Goal: Information Seeking & Learning: Learn about a topic

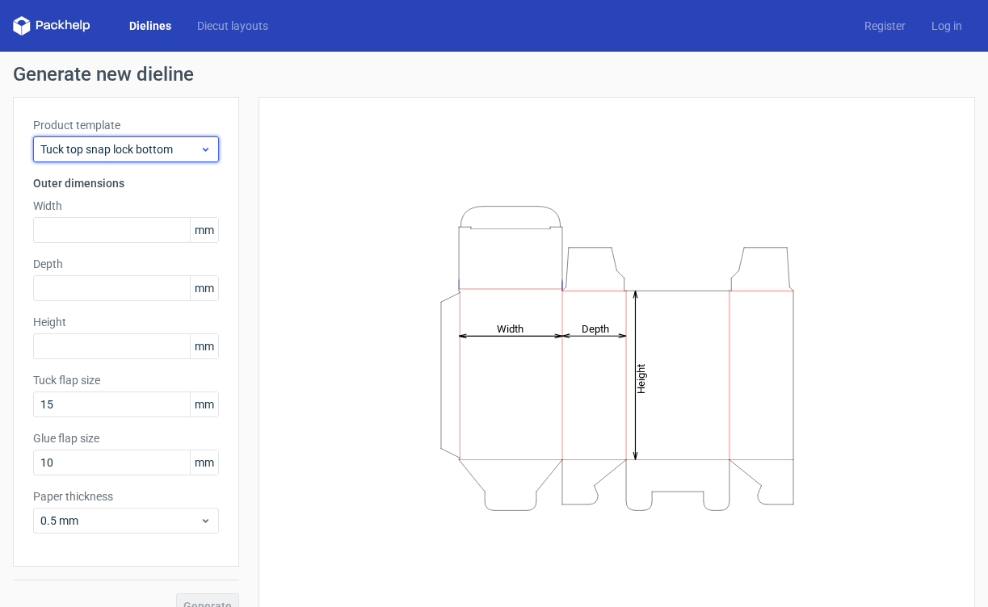
click at [145, 153] on span "Tuck top snap lock bottom" at bounding box center [119, 149] width 159 height 16
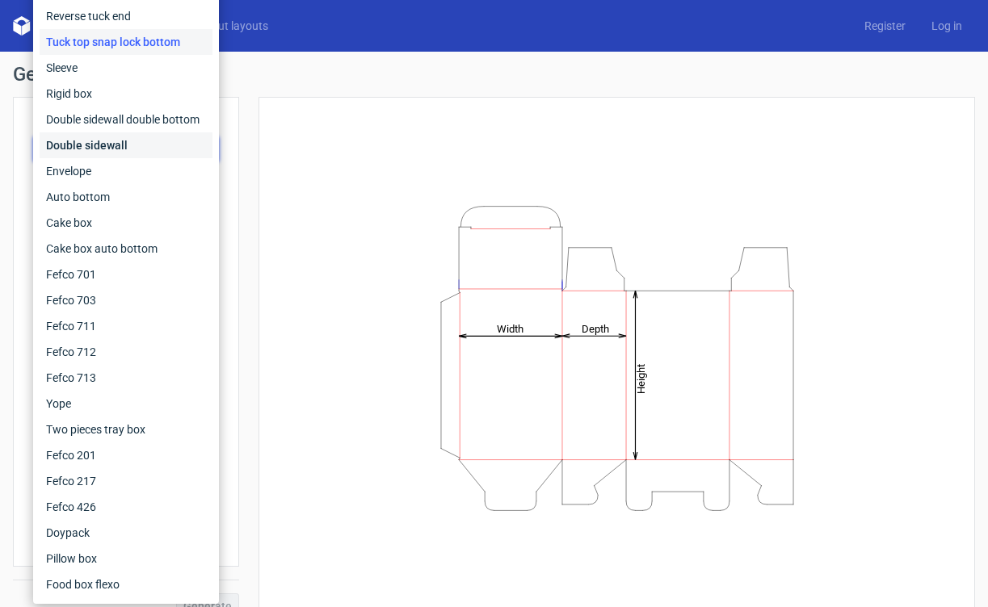
click at [99, 141] on div "Double sidewall" at bounding box center [126, 145] width 173 height 26
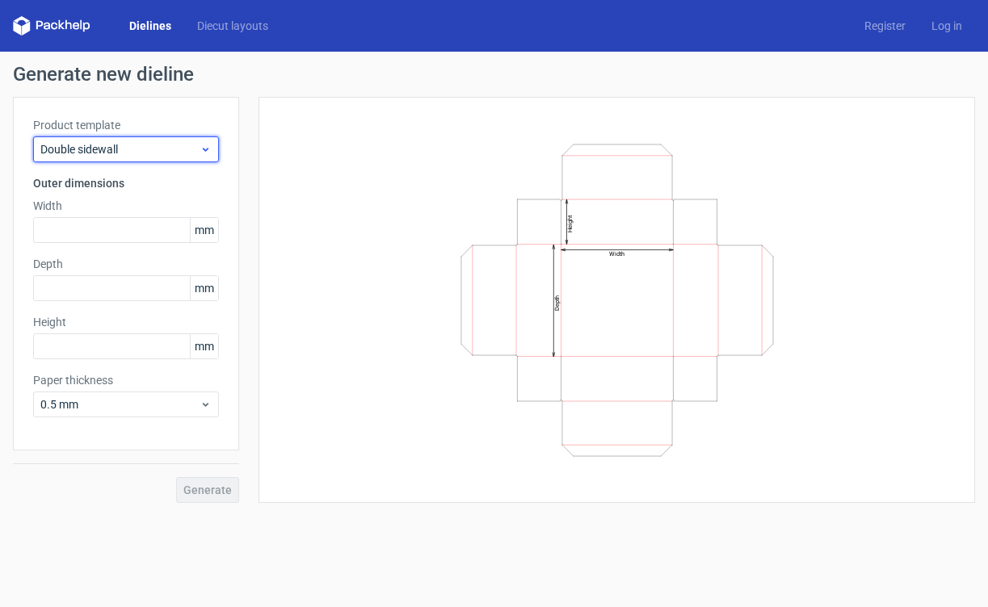
click at [123, 149] on span "Double sidewall" at bounding box center [119, 149] width 159 height 16
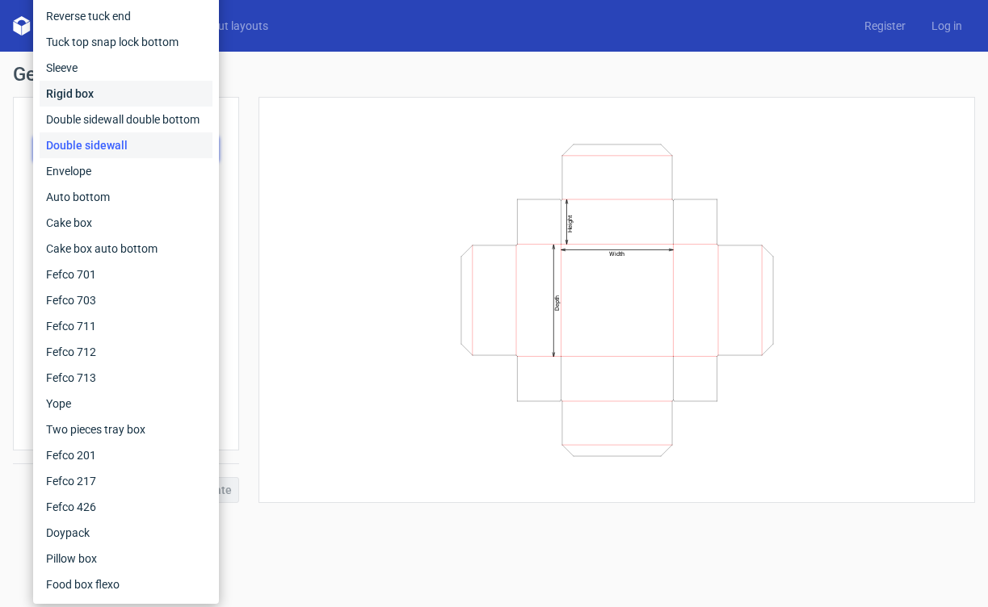
click at [106, 94] on div "Rigid box" at bounding box center [126, 94] width 173 height 26
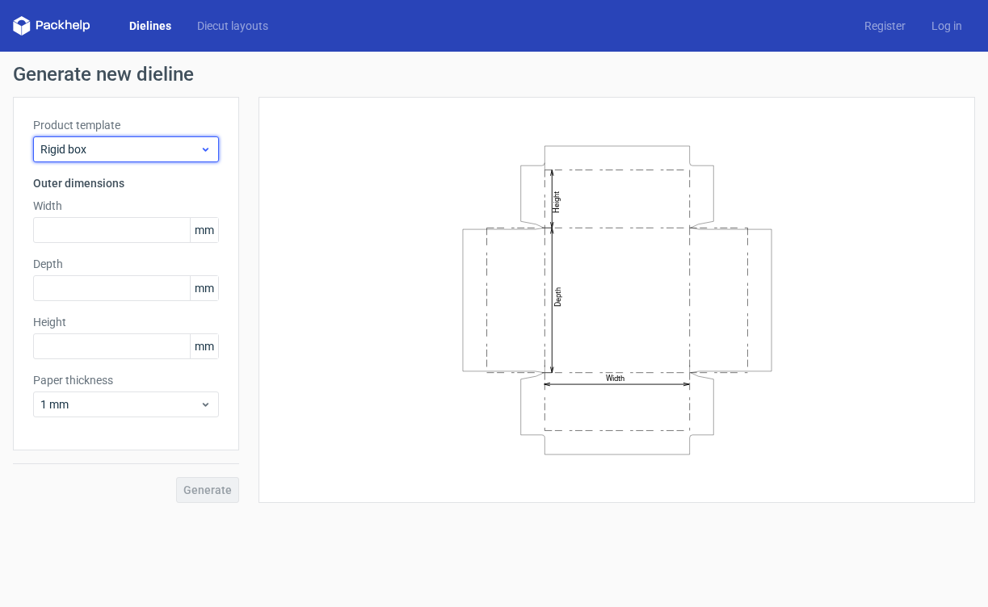
click at [159, 154] on span "Rigid box" at bounding box center [119, 149] width 159 height 16
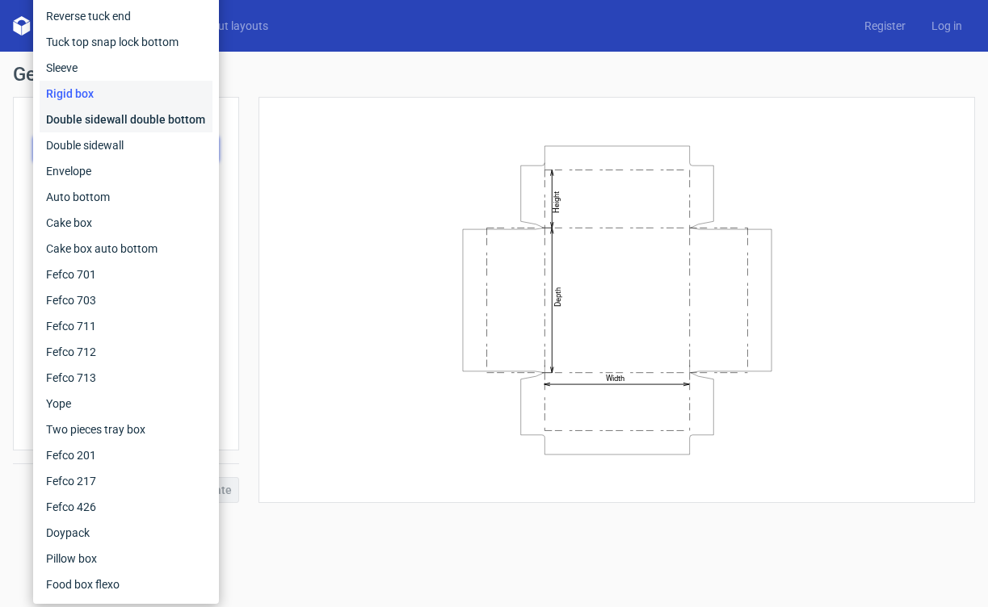
click at [127, 124] on div "Double sidewall double bottom" at bounding box center [126, 120] width 173 height 26
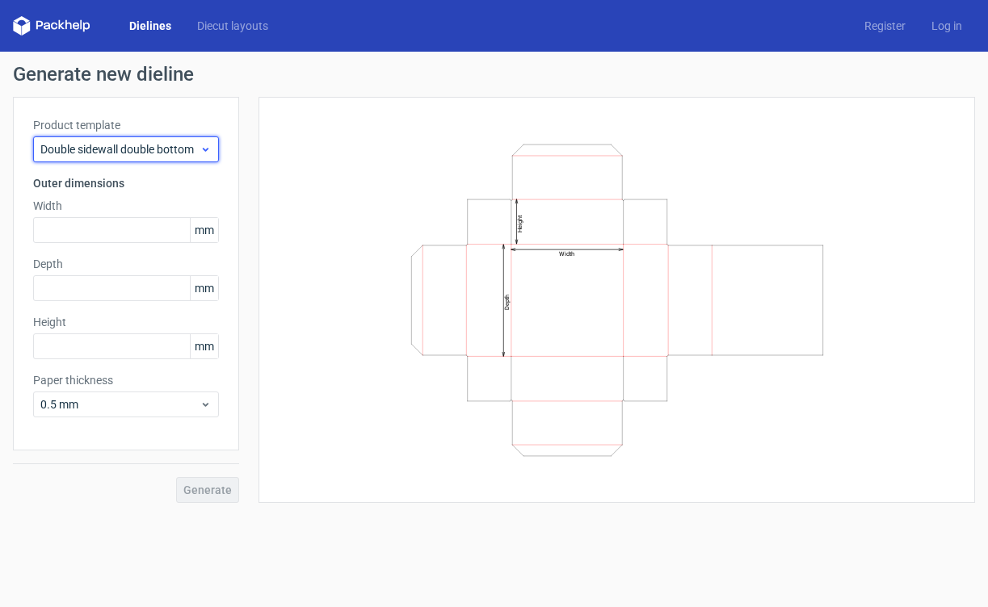
click at [106, 146] on span "Double sidewall double bottom" at bounding box center [119, 149] width 159 height 16
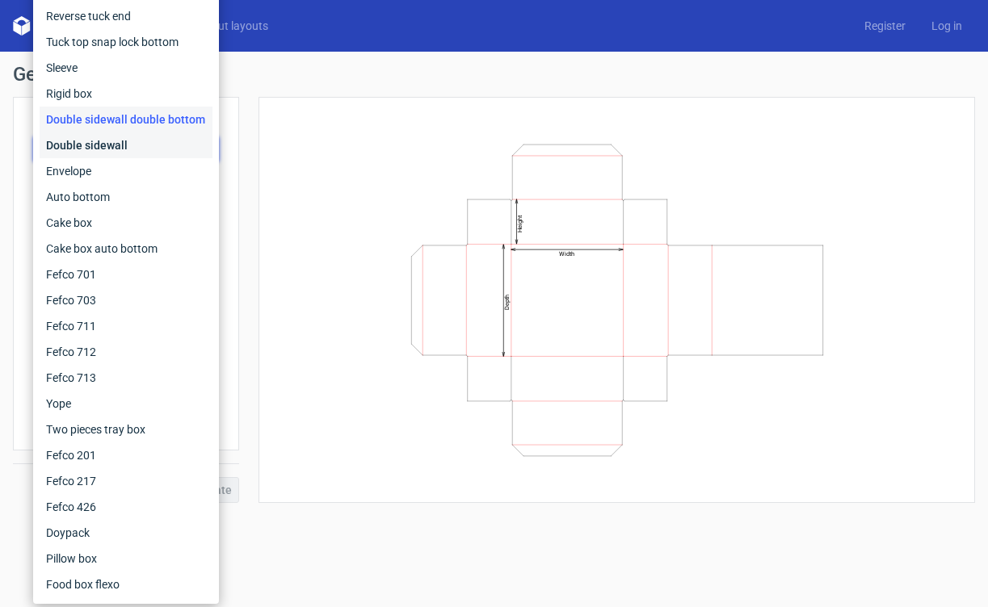
click at [101, 151] on div "Double sidewall" at bounding box center [126, 145] width 173 height 26
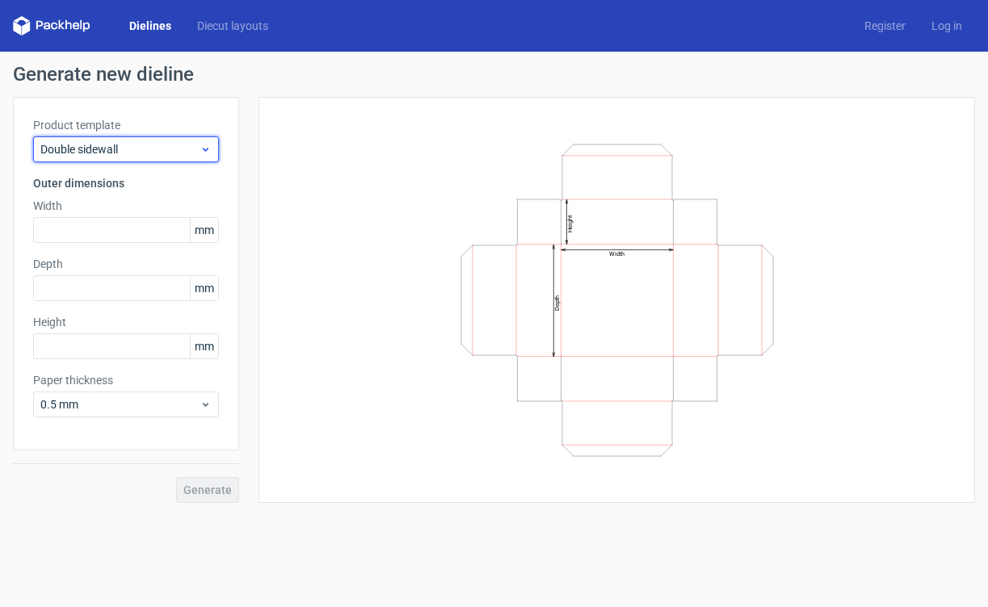
click at [101, 137] on div "Double sidewall" at bounding box center [126, 149] width 186 height 26
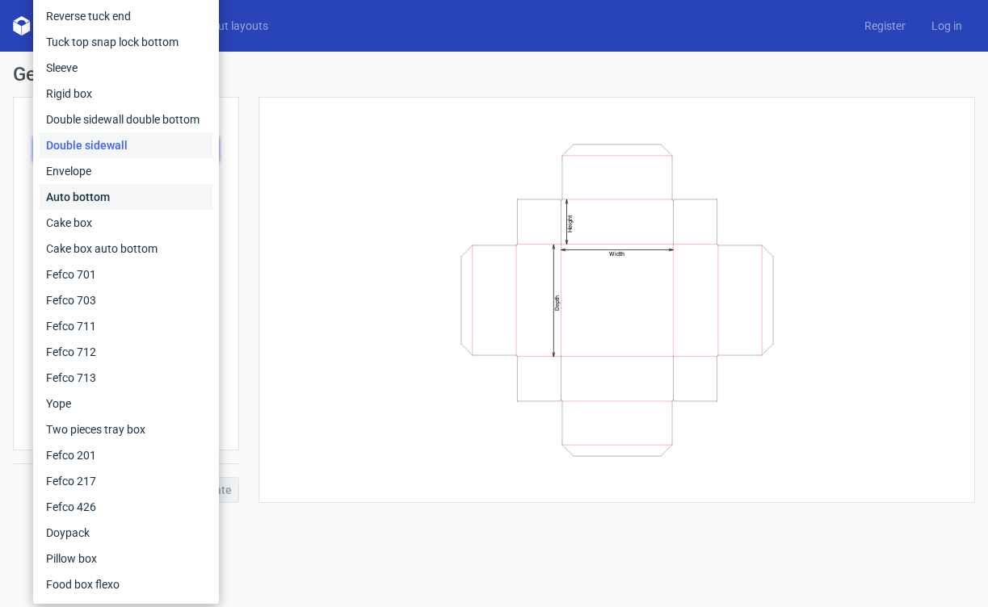
click at [99, 194] on div "Auto bottom" at bounding box center [126, 197] width 173 height 26
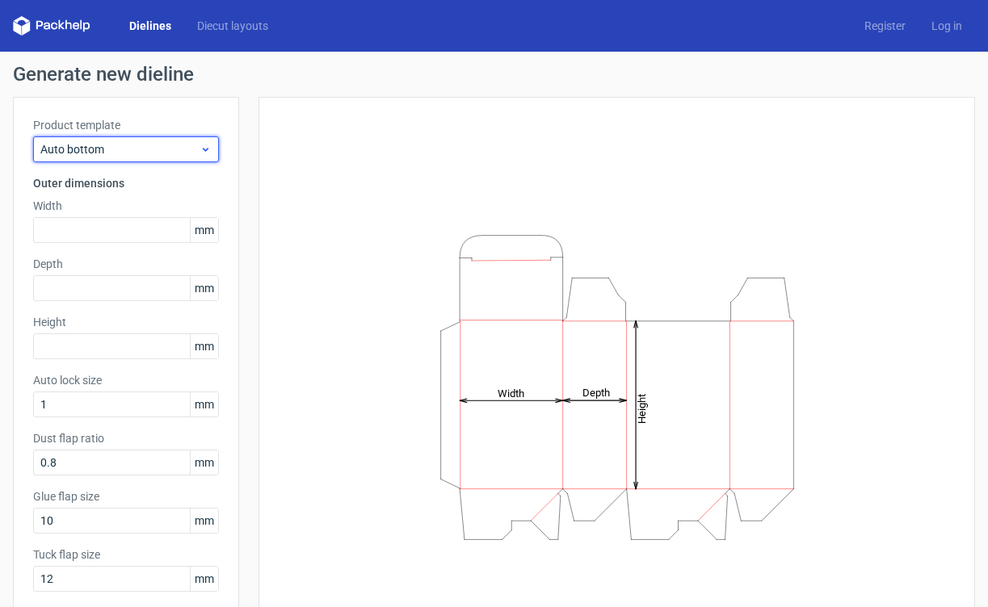
click at [100, 151] on span "Auto bottom" at bounding box center [119, 149] width 159 height 16
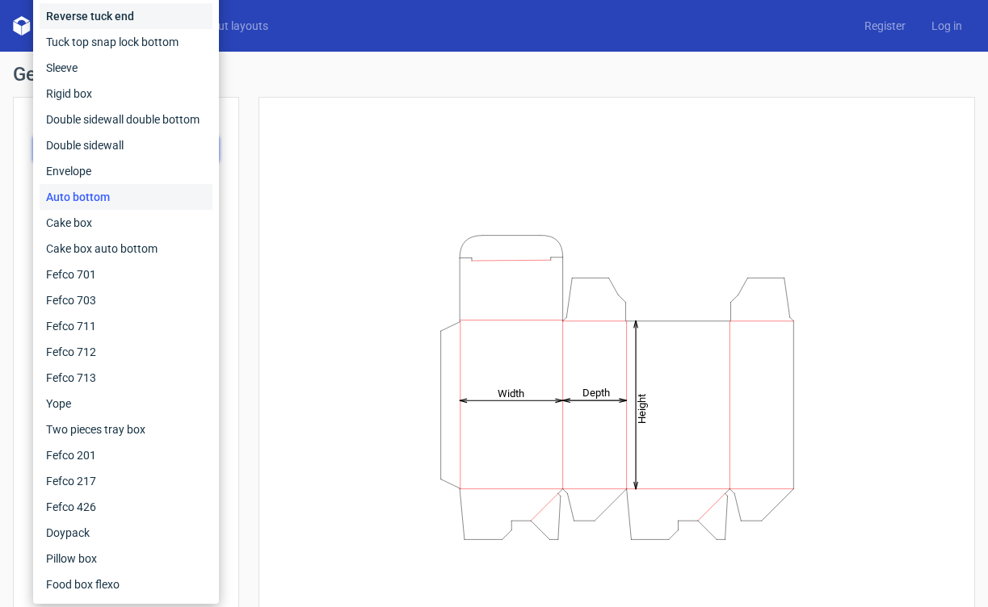
click at [100, 16] on div "Reverse tuck end" at bounding box center [126, 16] width 173 height 26
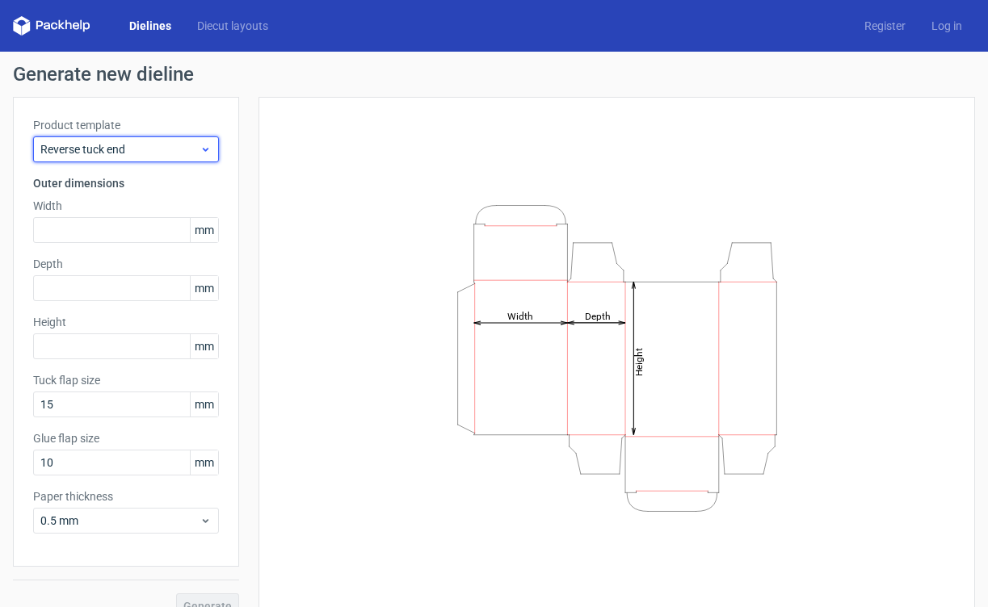
click at [96, 153] on span "Reverse tuck end" at bounding box center [119, 149] width 159 height 16
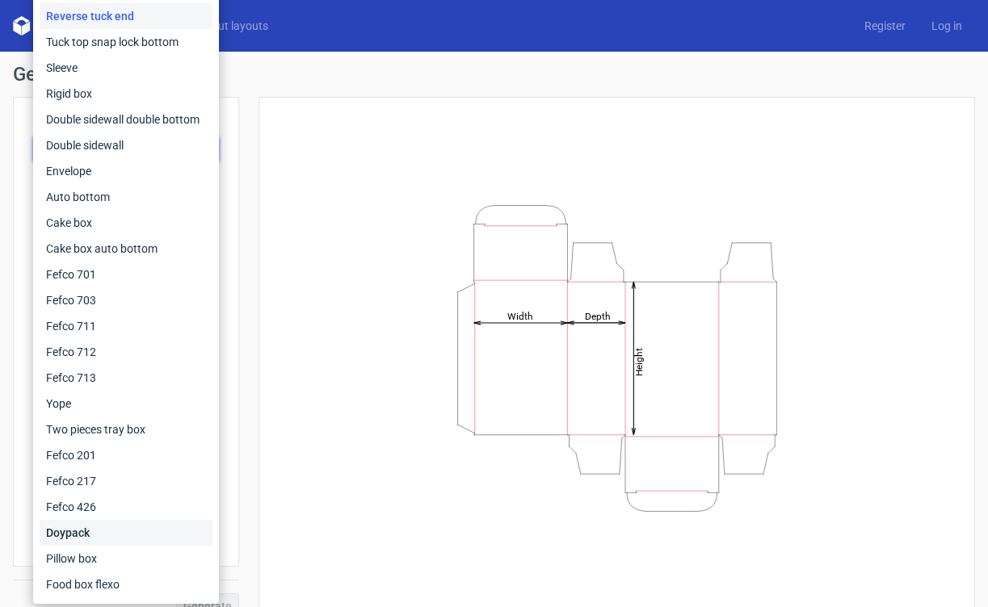
click at [82, 531] on div "Doypack" at bounding box center [126, 533] width 173 height 26
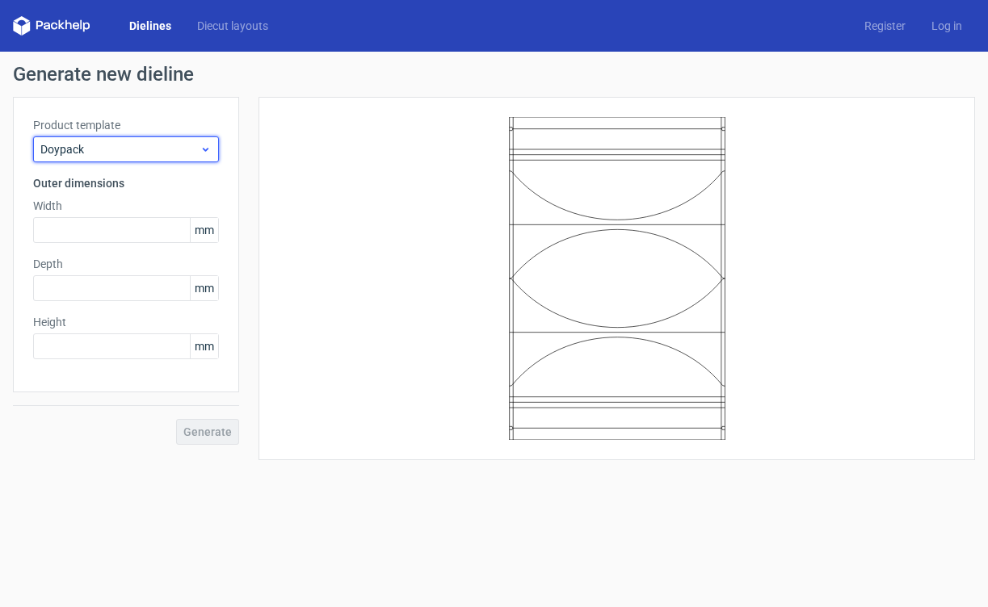
click at [96, 155] on span "Doypack" at bounding box center [119, 149] width 159 height 16
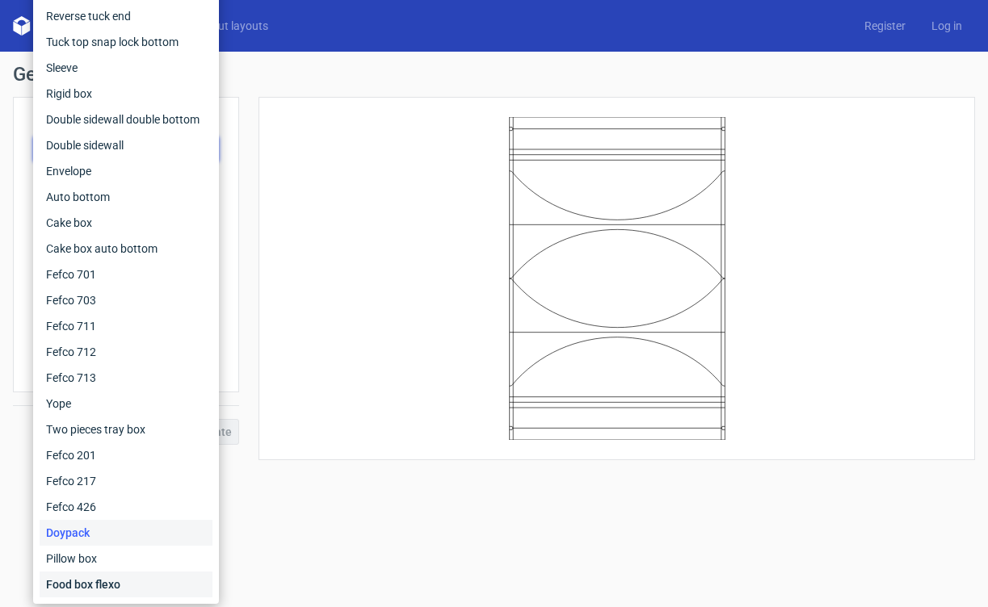
click at [111, 580] on div "Food box flexo" at bounding box center [126, 585] width 173 height 26
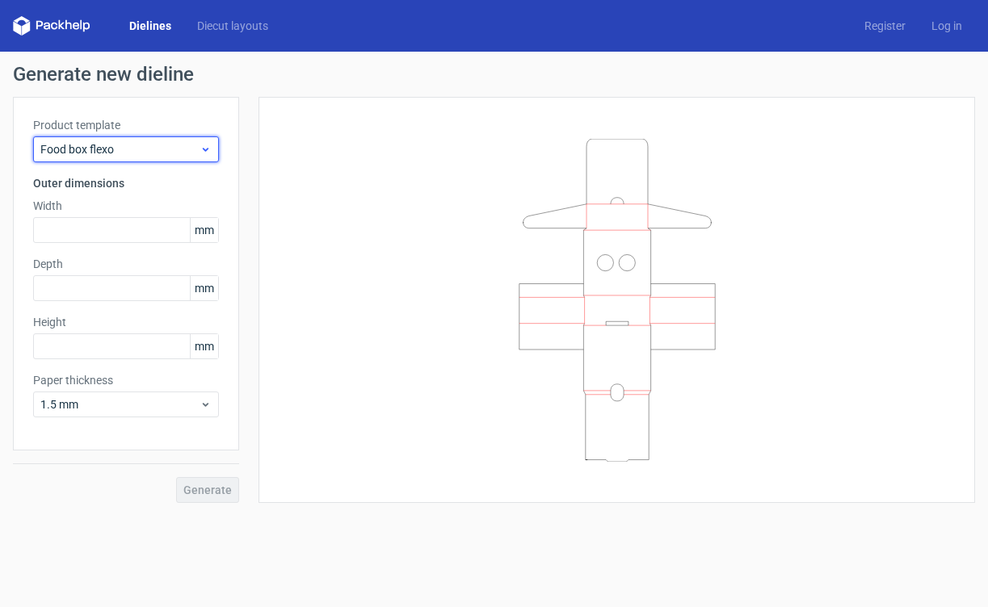
click at [78, 145] on span "Food box flexo" at bounding box center [119, 149] width 159 height 16
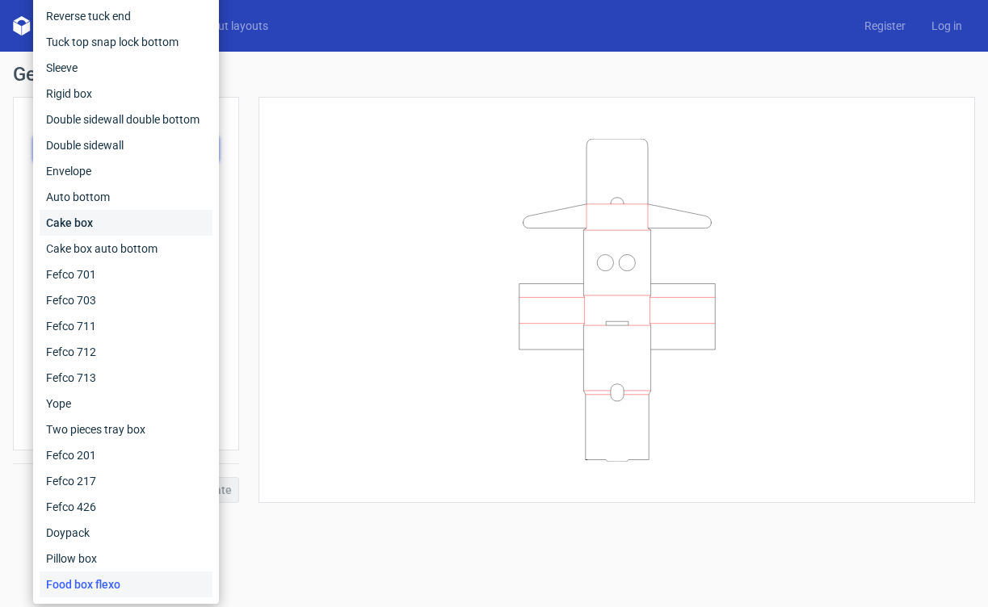
click at [106, 224] on div "Cake box" at bounding box center [126, 223] width 173 height 26
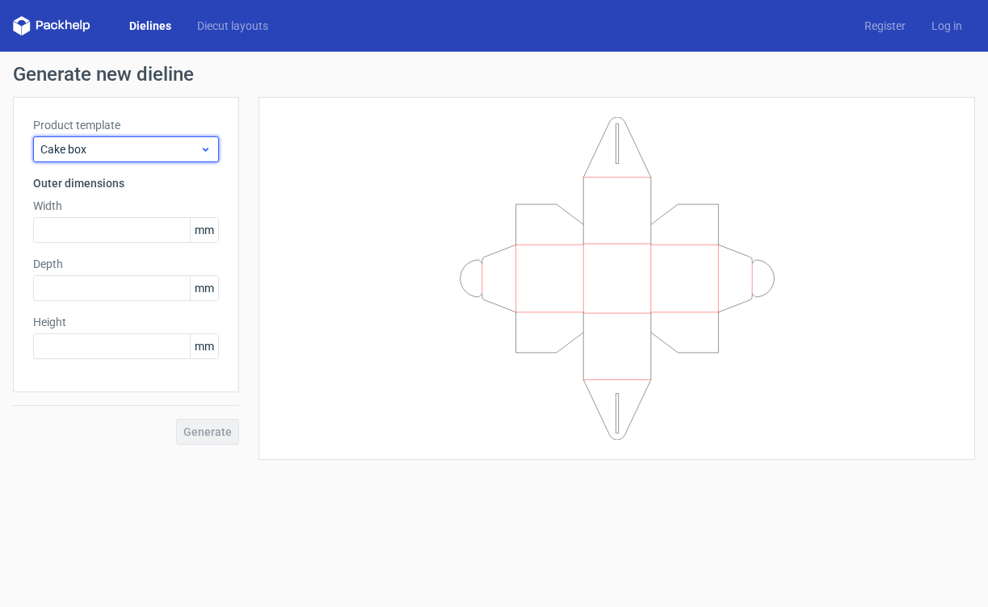
click at [96, 139] on div "Cake box" at bounding box center [126, 149] width 186 height 26
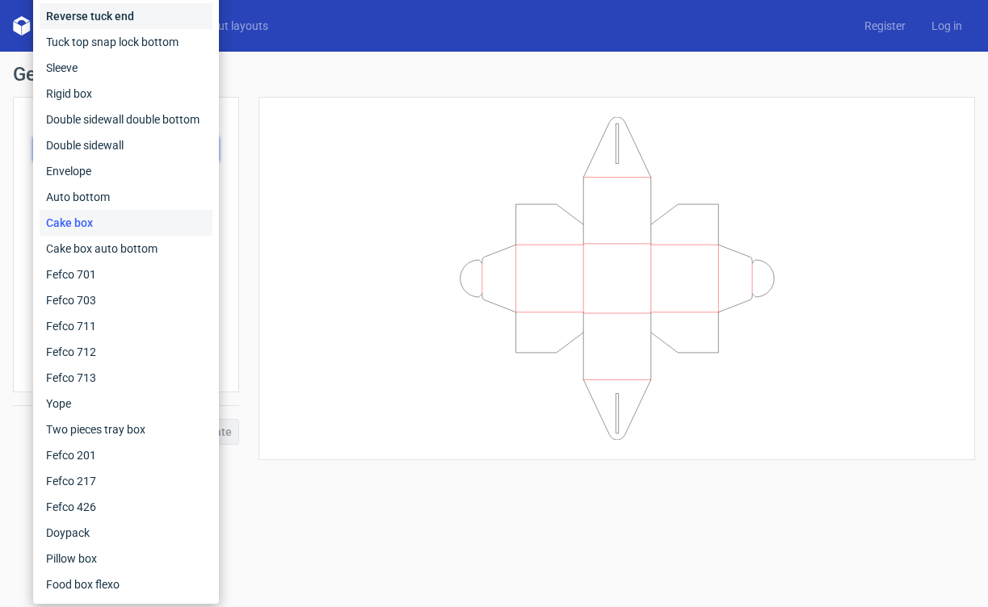
click at [89, 17] on div "Reverse tuck end" at bounding box center [126, 16] width 173 height 26
